Goal: Find specific page/section: Find specific page/section

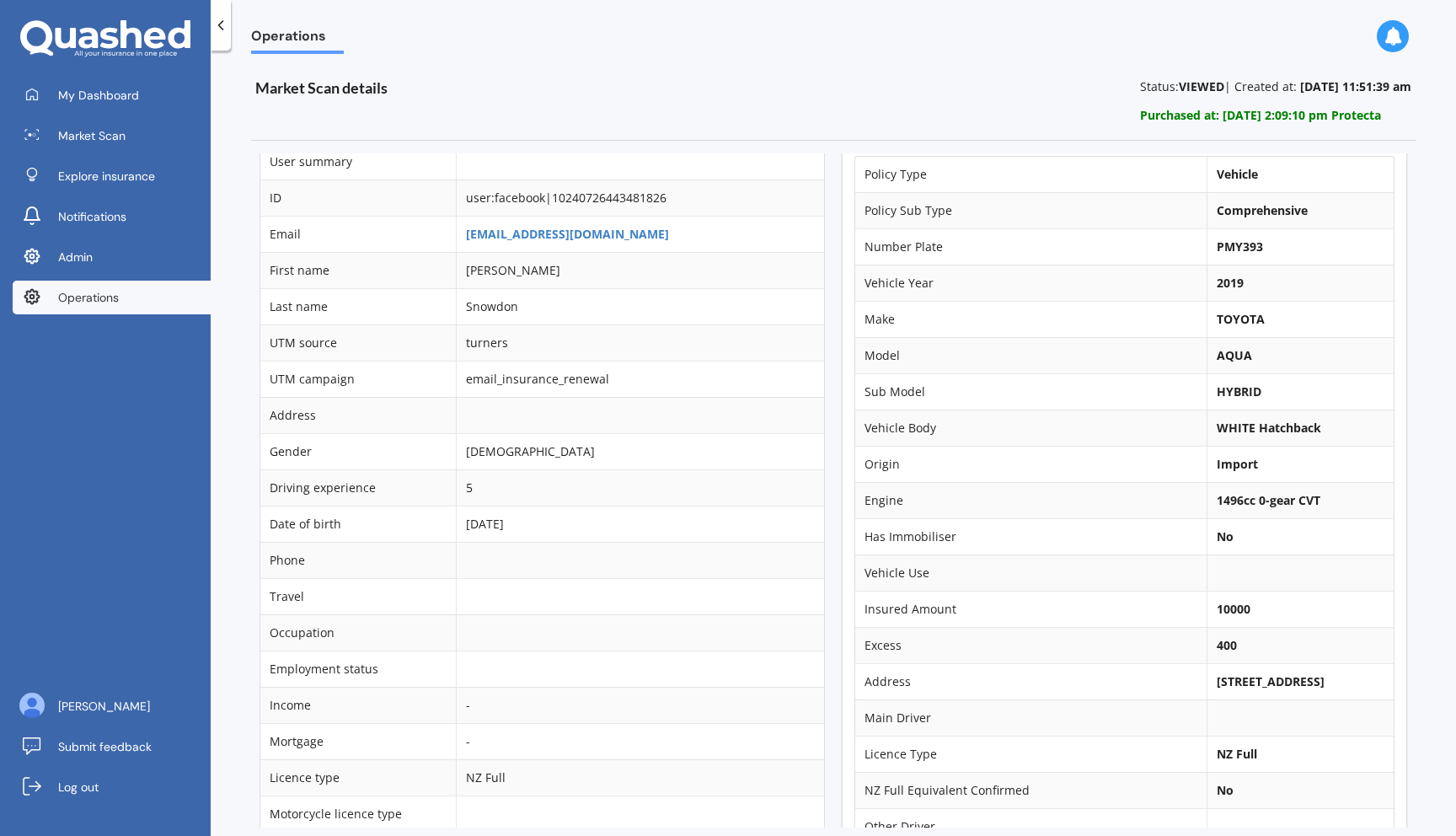
scroll to position [16, 5]
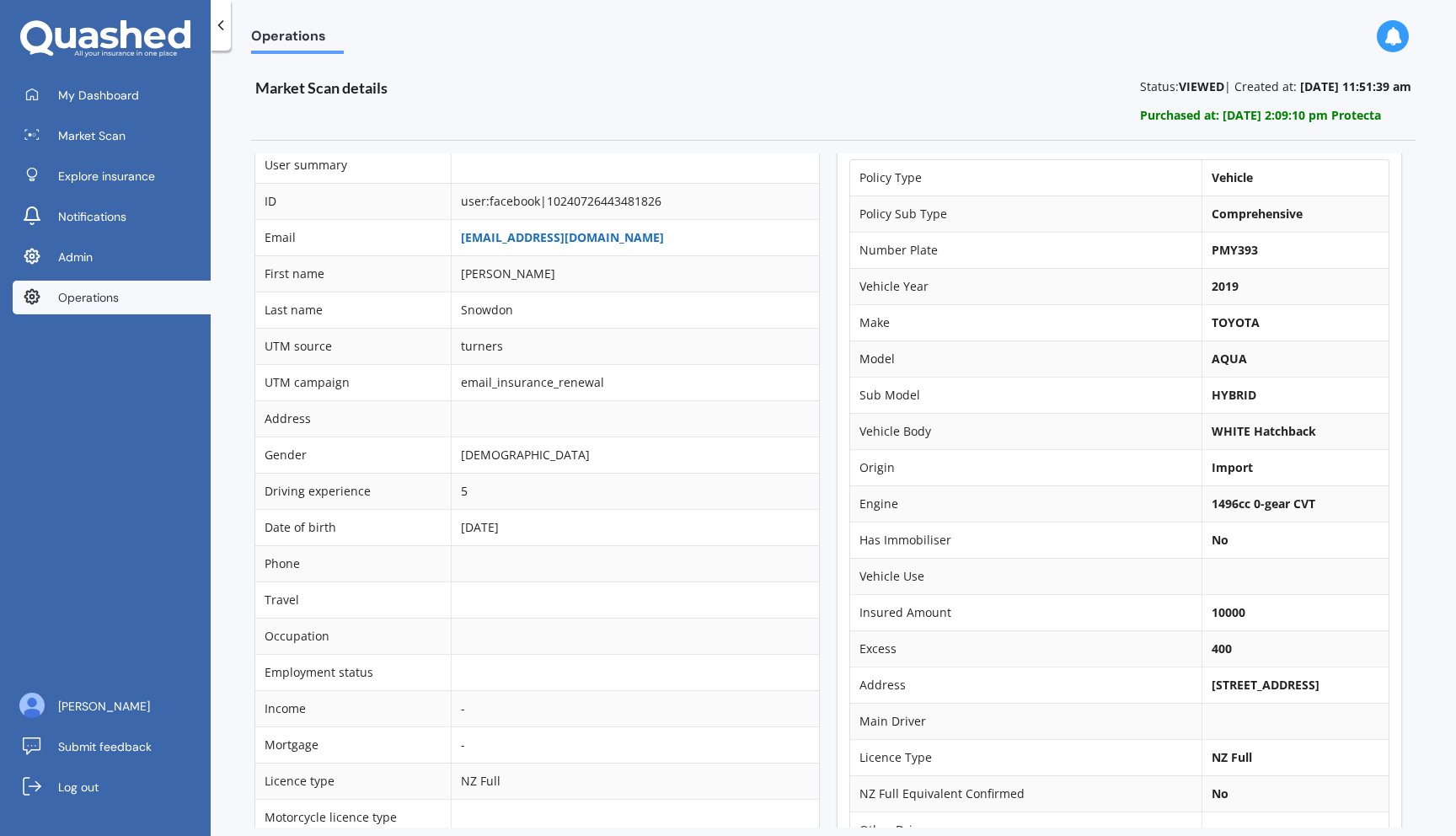
click at [543, 236] on link "[EMAIL_ADDRESS][DOMAIN_NAME]" at bounding box center [563, 236] width 203 height 16
